Goal: Task Accomplishment & Management: Manage account settings

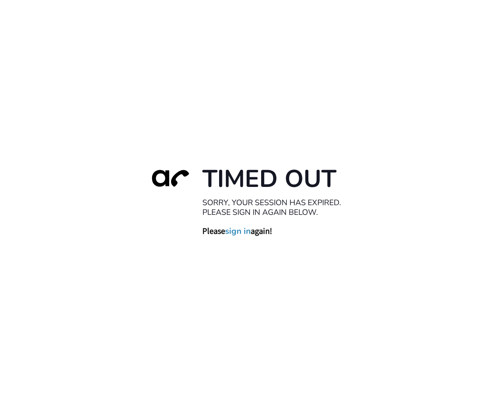
click at [240, 227] on link "sign in" at bounding box center [238, 231] width 26 height 10
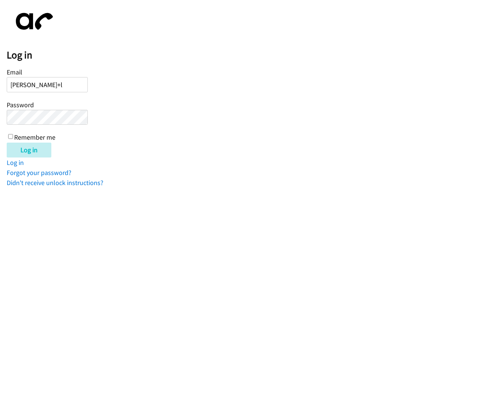
type input "[PERSON_NAME][EMAIL_ADDRESS][DOMAIN_NAME]"
click at [7, 143] on input "Log in" at bounding box center [29, 150] width 45 height 15
